Goal: Information Seeking & Learning: Learn about a topic

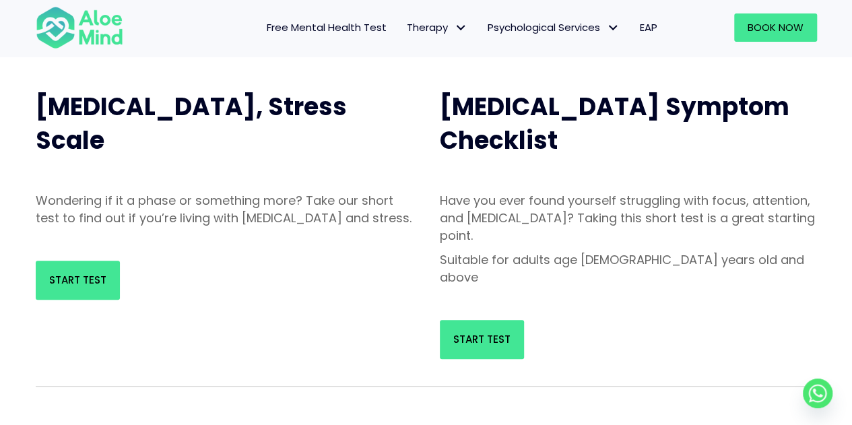
scroll to position [202, 0]
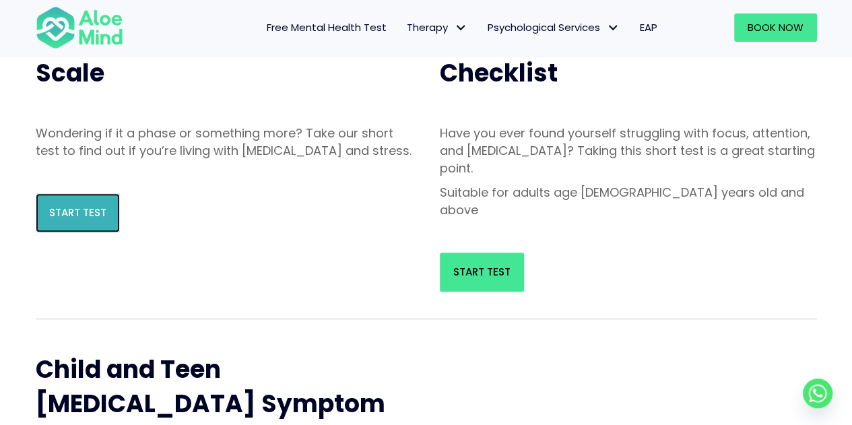
click at [72, 220] on span "Start Test" at bounding box center [77, 212] width 57 height 14
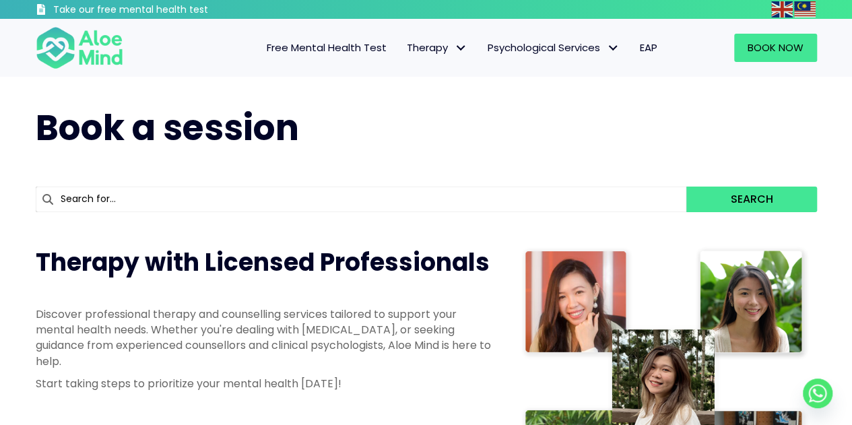
click at [331, 44] on span "Free Mental Health Test" at bounding box center [327, 47] width 120 height 14
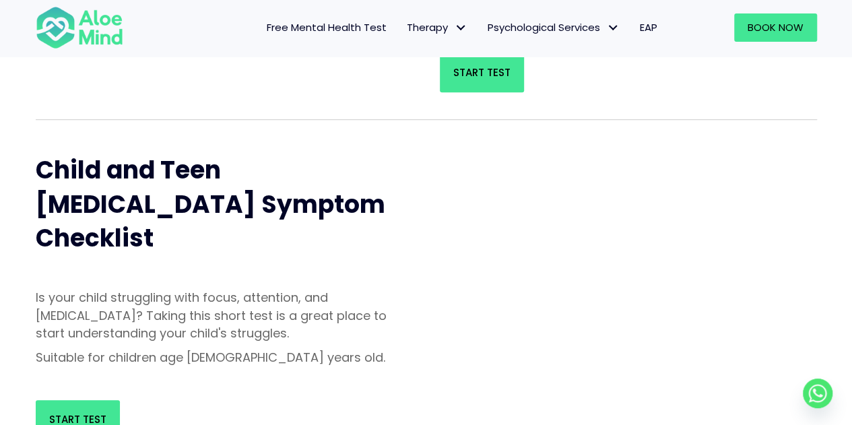
scroll to position [472, 0]
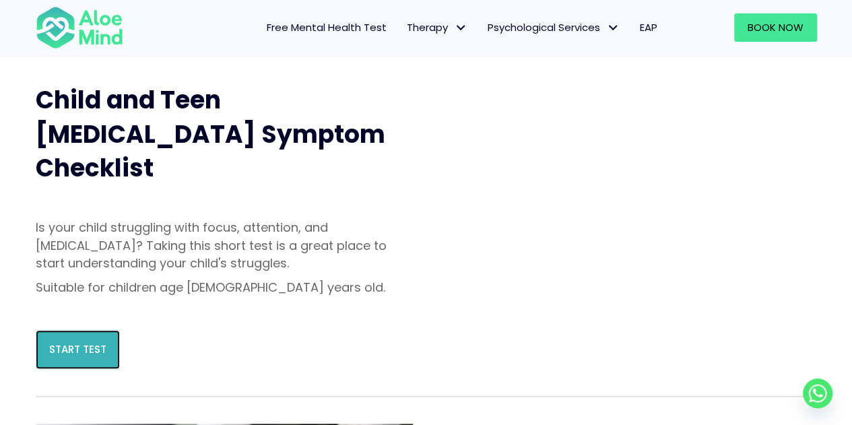
click at [70, 342] on span "Start Test" at bounding box center [77, 349] width 57 height 14
